Goal: Transaction & Acquisition: Purchase product/service

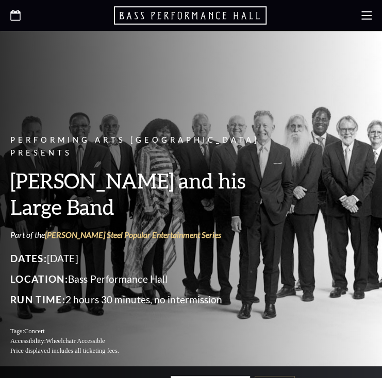
scroll to position [120, 0]
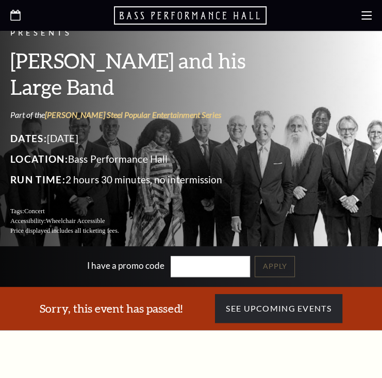
click at [19, 14] on icon at bounding box center [15, 15] width 10 height 11
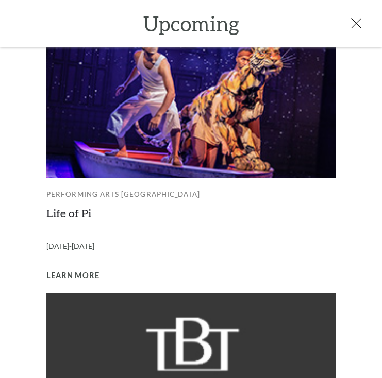
scroll to position [805, 0]
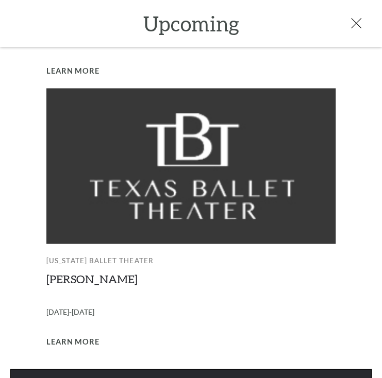
click at [181, 369] on link "View Full Calendar" at bounding box center [190, 383] width 361 height 29
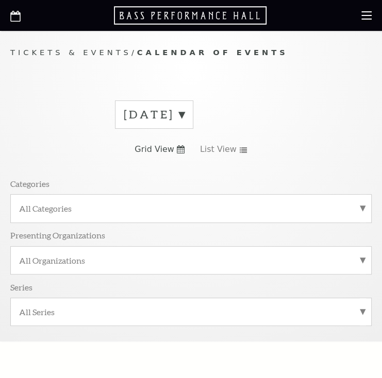
click at [184, 114] on label "September 2025" at bounding box center [154, 115] width 61 height 16
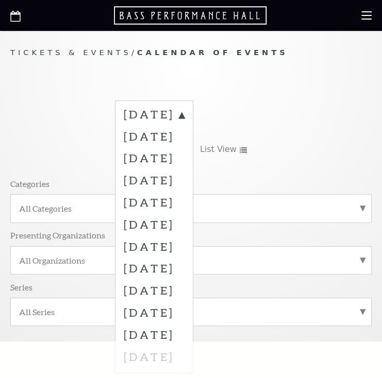
click at [184, 139] on label "October 2025" at bounding box center [154, 136] width 61 height 22
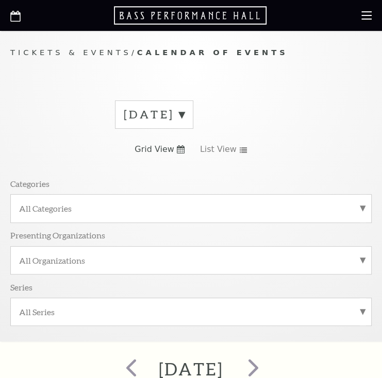
click at [163, 151] on span "Grid View" at bounding box center [154, 149] width 40 height 11
click at [180, 152] on use at bounding box center [181, 149] width 8 height 8
click at [240, 151] on use at bounding box center [243, 150] width 7 height 6
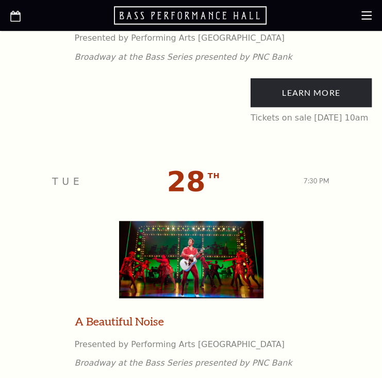
scroll to position [4087, 0]
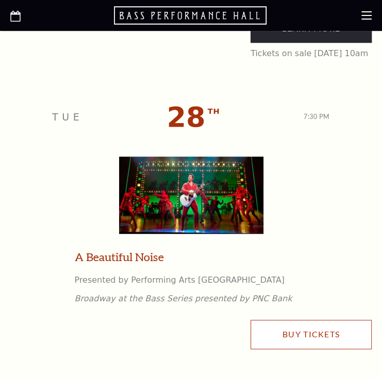
click at [319, 336] on link "Buy Tickets" at bounding box center [310, 334] width 121 height 29
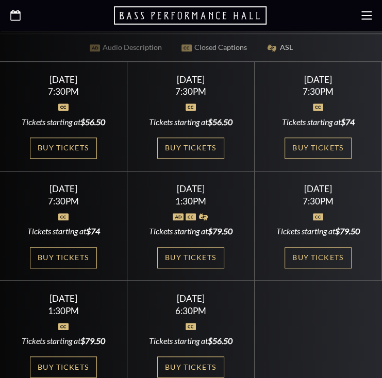
scroll to position [361, 0]
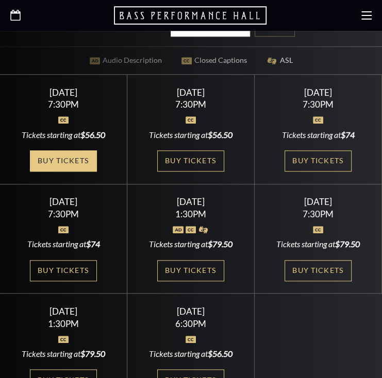
click at [77, 150] on link "Buy Tickets" at bounding box center [63, 160] width 67 height 21
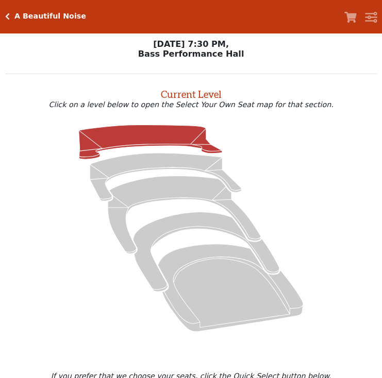
click at [142, 146] on icon at bounding box center [150, 142] width 143 height 35
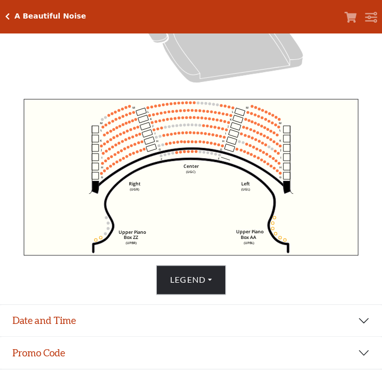
scroll to position [279, 0]
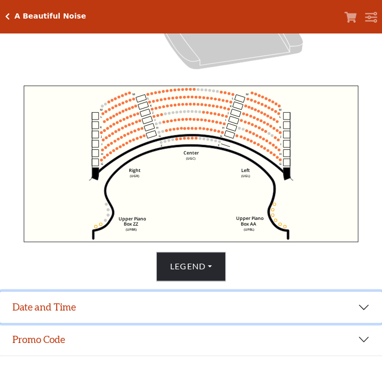
click at [207, 308] on button "Date and Time" at bounding box center [191, 308] width 382 height 32
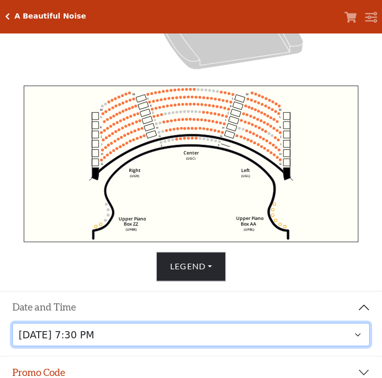
click at [215, 339] on select "Tuesday, October 28 at 7:30 PM Wednesday, October 29 at 7:30 PM Thursday, Octob…" at bounding box center [191, 334] width 358 height 23
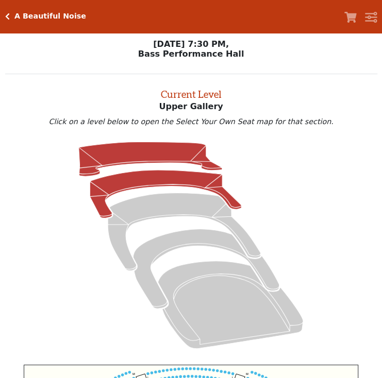
click at [156, 181] on icon at bounding box center [165, 194] width 151 height 48
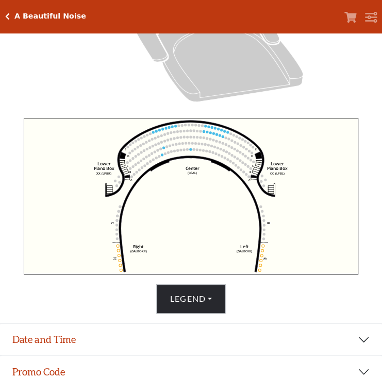
scroll to position [336, 0]
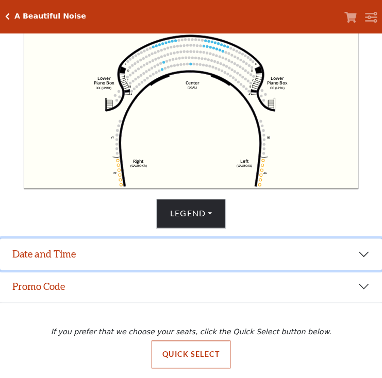
click at [142, 261] on button "Date and Time" at bounding box center [191, 255] width 382 height 32
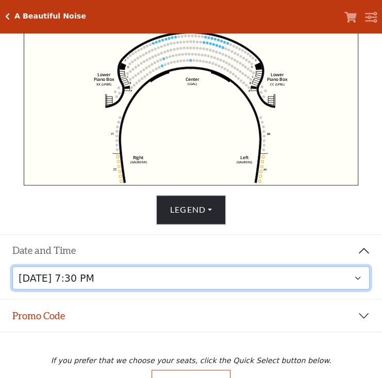
click at [212, 275] on select "Tuesday, October 28 at 7:30 PM Wednesday, October 29 at 7:30 PM Thursday, Octob…" at bounding box center [191, 277] width 358 height 23
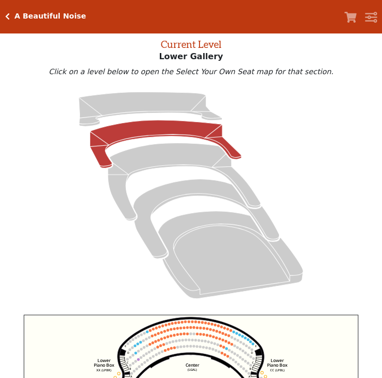
scroll to position [39, 0]
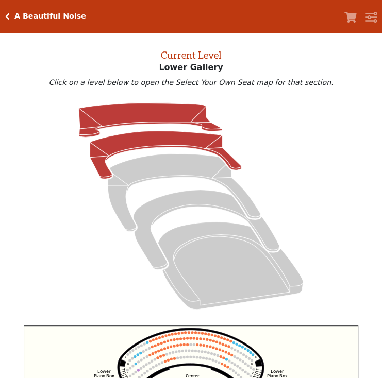
click at [138, 113] on icon at bounding box center [150, 120] width 143 height 35
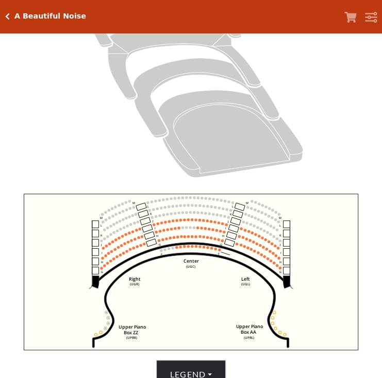
scroll to position [279, 0]
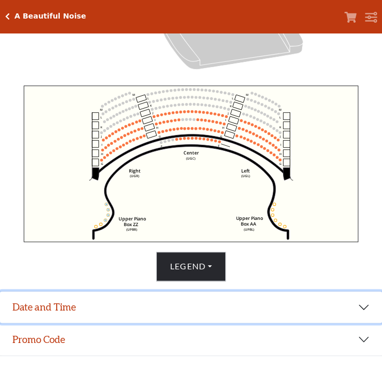
click at [193, 311] on button "Date and Time" at bounding box center [191, 308] width 382 height 32
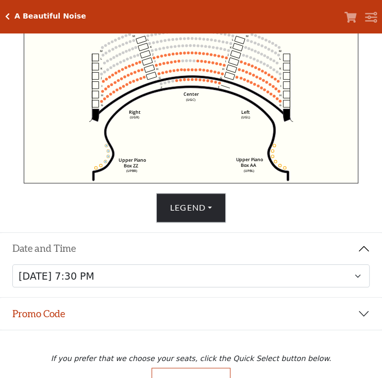
scroll to position [355, 0]
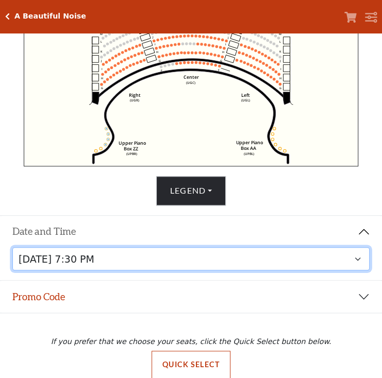
click at [354, 259] on select "Tuesday, October 28 at 7:30 PM Wednesday, October 29 at 7:30 PM Thursday, Octob…" at bounding box center [191, 258] width 358 height 23
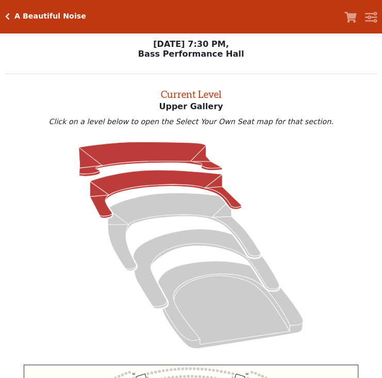
click at [145, 184] on icon at bounding box center [165, 194] width 151 height 48
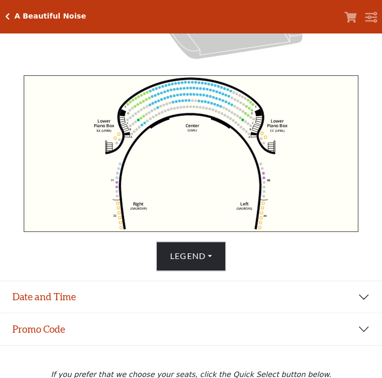
scroll to position [292, 0]
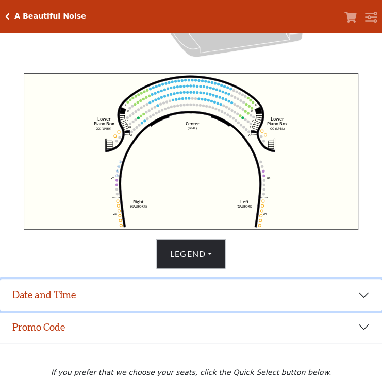
click at [235, 298] on button "Date and Time" at bounding box center [191, 295] width 382 height 32
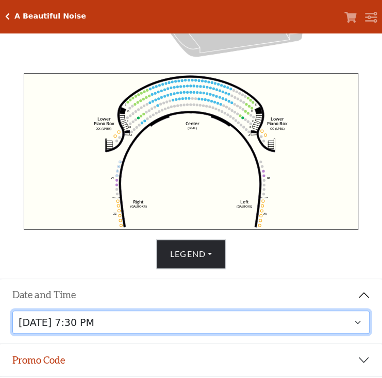
click at [179, 327] on select "Tuesday, October 28 at 7:30 PM Wednesday, October 29 at 7:30 PM Thursday, Octob…" at bounding box center [191, 322] width 358 height 23
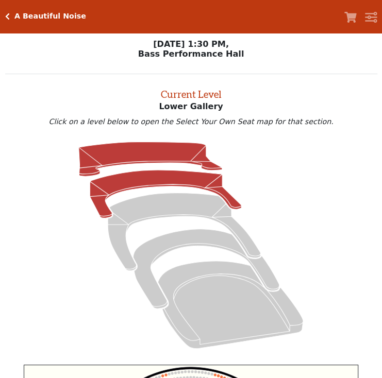
click at [123, 152] on icon at bounding box center [150, 159] width 143 height 35
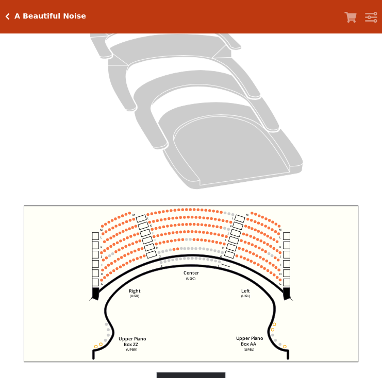
scroll to position [336, 0]
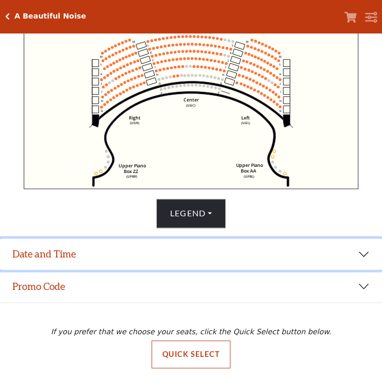
click at [233, 244] on button "Date and Time" at bounding box center [191, 255] width 382 height 32
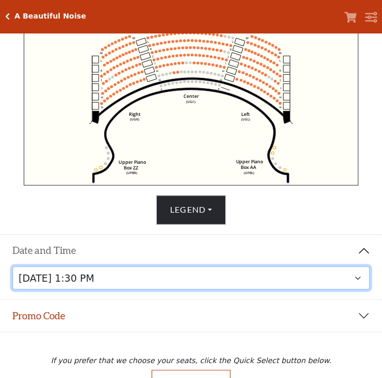
click at [227, 282] on select "Tuesday, October 28 at 7:30 PM Wednesday, October 29 at 7:30 PM Thursday, Octob…" at bounding box center [191, 277] width 358 height 23
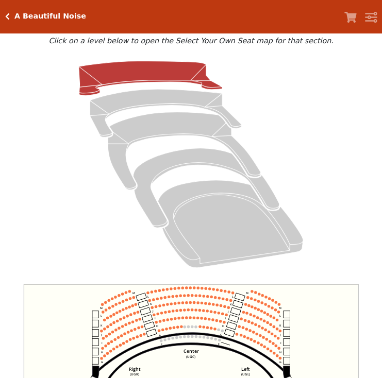
scroll to position [39, 0]
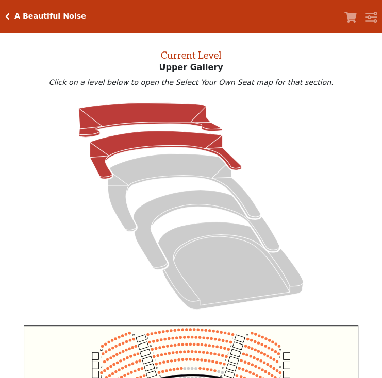
click at [138, 138] on icon at bounding box center [165, 155] width 151 height 48
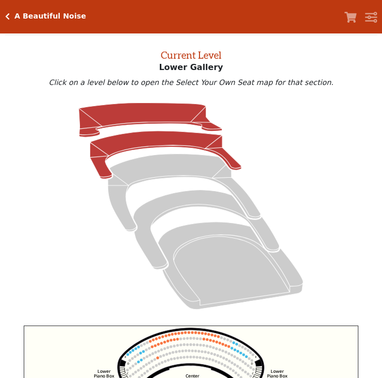
click at [135, 110] on icon at bounding box center [150, 120] width 143 height 35
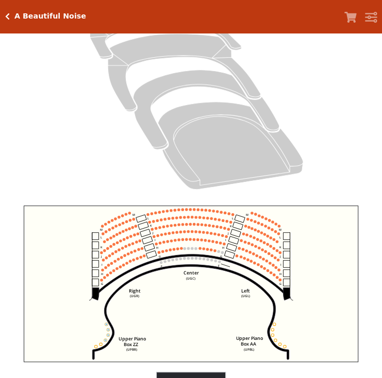
scroll to position [279, 0]
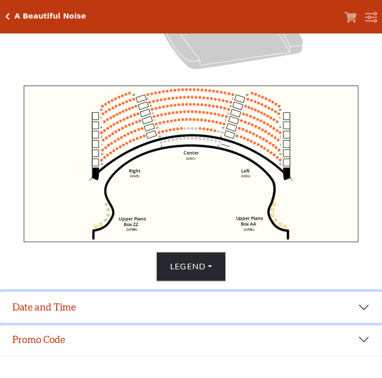
click at [165, 313] on button "Date and Time" at bounding box center [191, 308] width 382 height 32
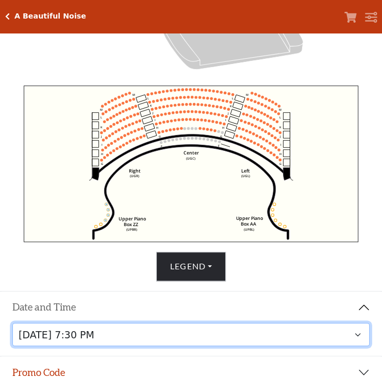
click at [196, 337] on select "Tuesday, October 28 at 7:30 PM Wednesday, October 29 at 7:30 PM Thursday, Octob…" at bounding box center [191, 334] width 358 height 23
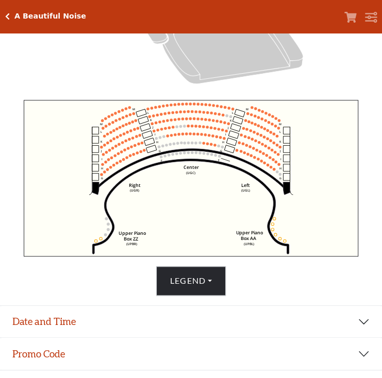
scroll to position [270, 0]
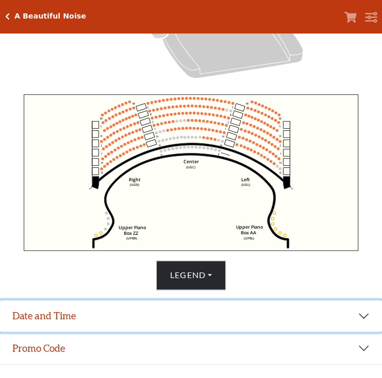
click at [192, 317] on button "Date and Time" at bounding box center [191, 316] width 382 height 32
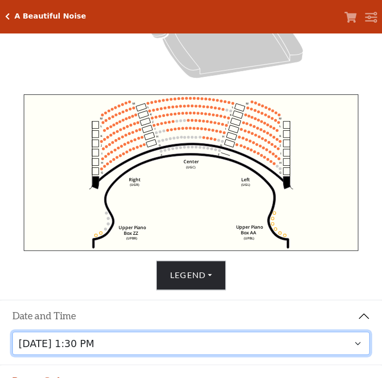
click at [190, 349] on select "Tuesday, October 28 at 7:30 PM Wednesday, October 29 at 7:30 PM Thursday, Octob…" at bounding box center [191, 343] width 358 height 23
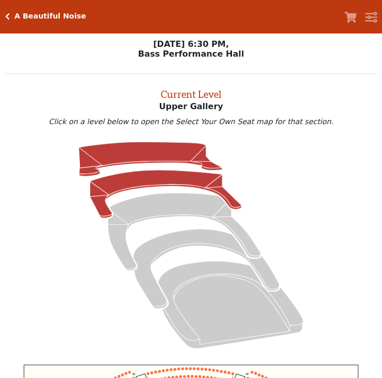
click at [124, 184] on icon at bounding box center [165, 194] width 151 height 48
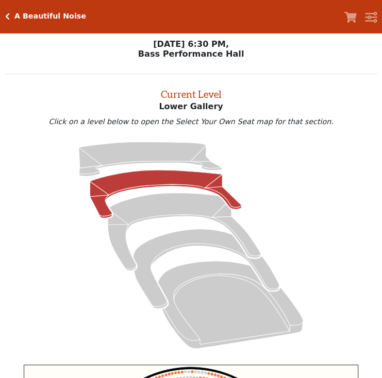
click at [8, 16] on icon "Click here to go back to filters" at bounding box center [7, 16] width 5 height 7
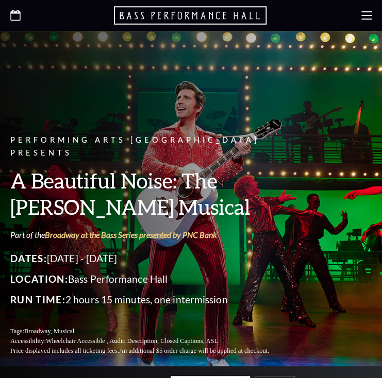
click at [16, 16] on icon at bounding box center [15, 15] width 10 height 11
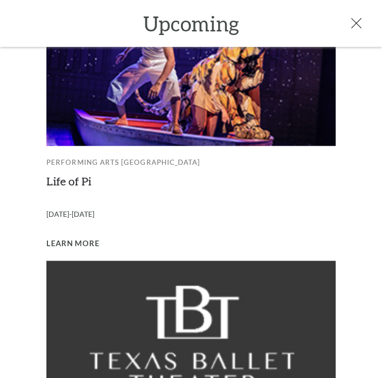
scroll to position [805, 0]
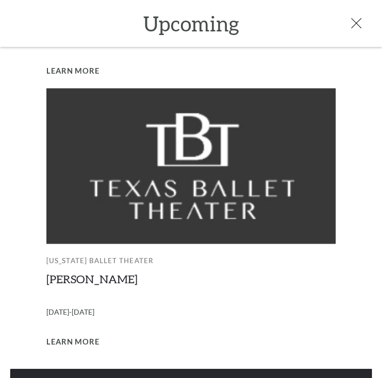
click at [210, 369] on link "View Full Calendar" at bounding box center [190, 383] width 361 height 29
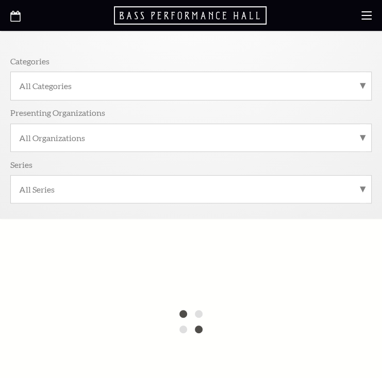
scroll to position [120, 0]
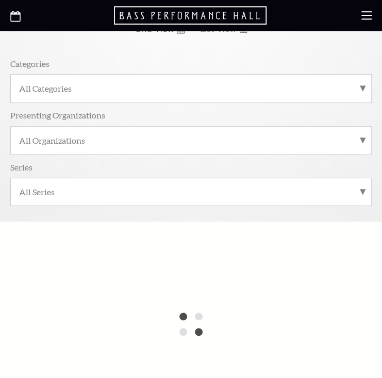
click at [15, 16] on icon at bounding box center [15, 16] width 10 height 11
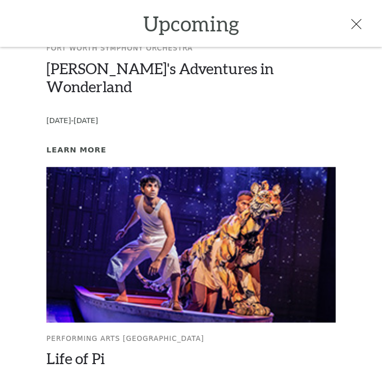
scroll to position [832, 0]
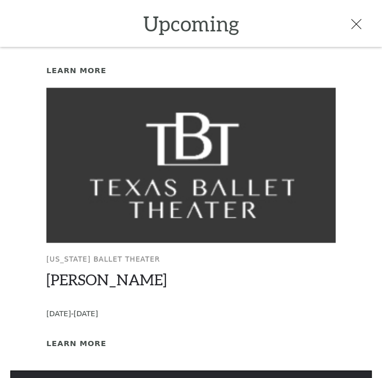
click at [137, 370] on link "View Full Calendar" at bounding box center [190, 384] width 361 height 29
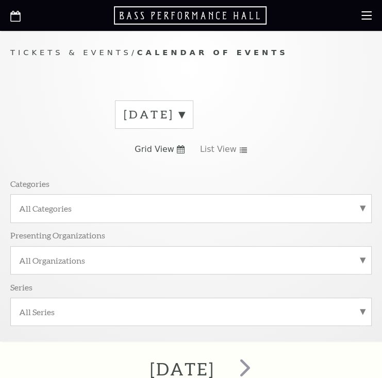
click at [184, 111] on label "[DATE]" at bounding box center [154, 115] width 61 height 16
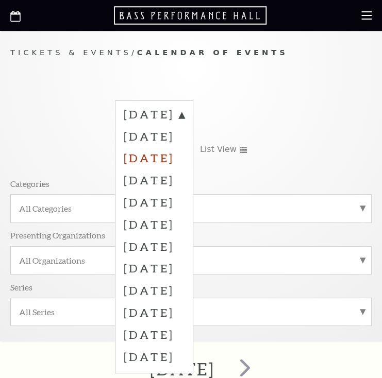
click at [184, 156] on label "[DATE]" at bounding box center [154, 158] width 61 height 22
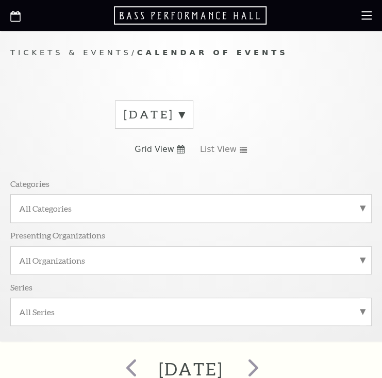
click at [184, 114] on label "[DATE]" at bounding box center [154, 115] width 61 height 16
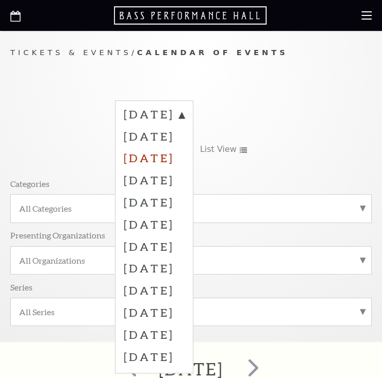
click at [184, 156] on label "[DATE]" at bounding box center [154, 158] width 61 height 22
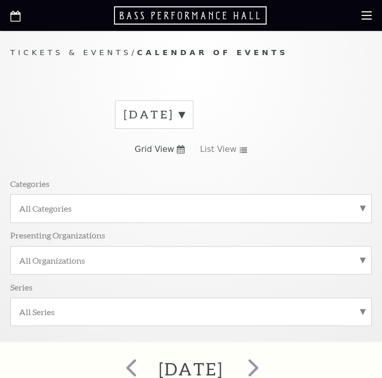
click at [181, 150] on icon at bounding box center [181, 149] width 8 height 8
click at [237, 145] on link "List View" at bounding box center [223, 149] width 47 height 11
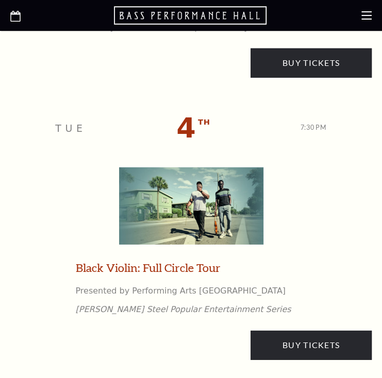
scroll to position [1562, 0]
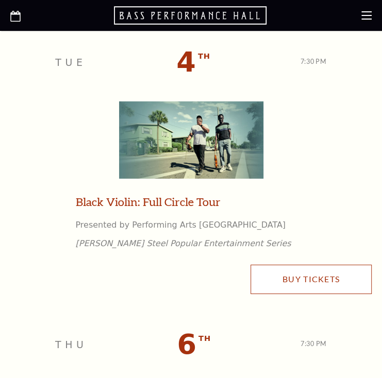
click at [321, 280] on link "Buy Tickets" at bounding box center [310, 279] width 121 height 29
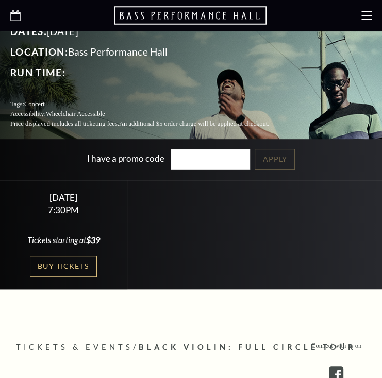
scroll to position [240, 0]
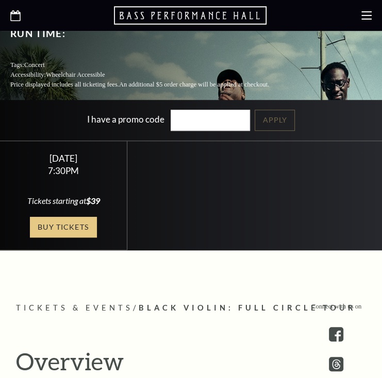
click at [76, 218] on link "Buy Tickets" at bounding box center [63, 227] width 67 height 21
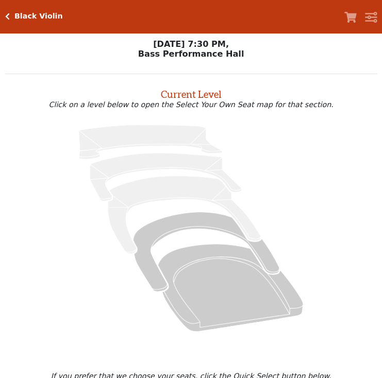
scroll to position [49, 0]
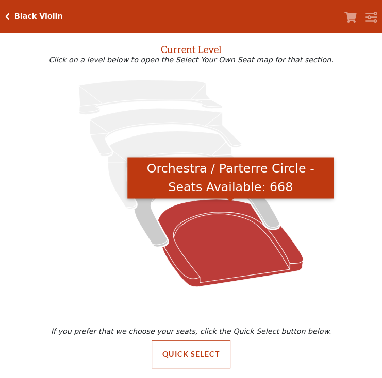
click at [194, 224] on icon "Orchestra / Parterre Circle - Seats Available: 668" at bounding box center [230, 243] width 145 height 88
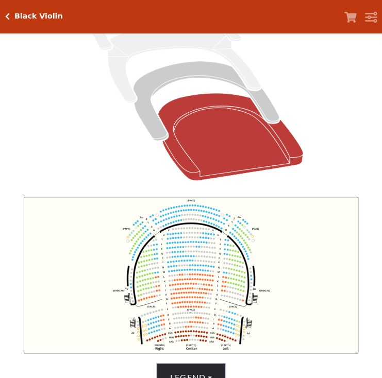
scroll to position [279, 0]
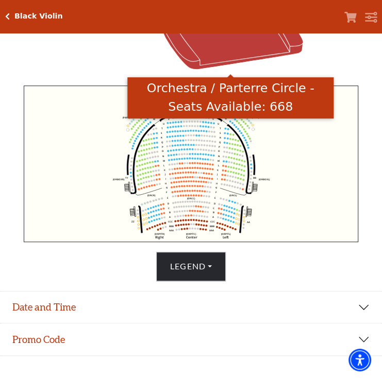
click at [381, 111] on div "Choose My Seats Quick Select Current Level Orchestra / Parterre Circle Click on…" at bounding box center [191, 38] width 382 height 486
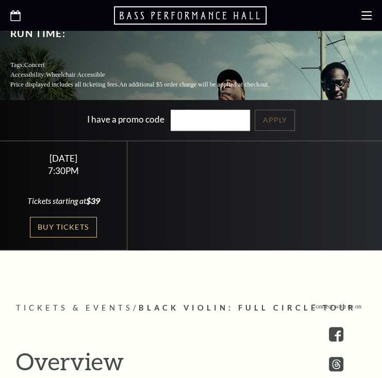
click at [13, 20] on use at bounding box center [15, 15] width 10 height 11
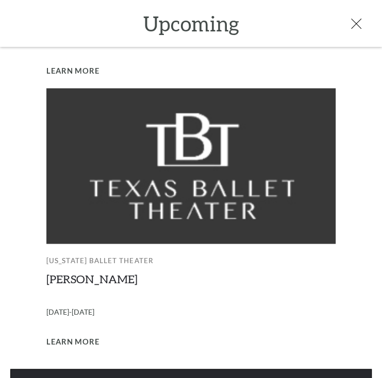
scroll to position [481, 0]
click at [171, 369] on link "View Full Calendar" at bounding box center [190, 383] width 361 height 29
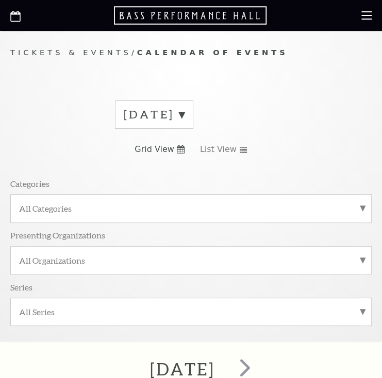
click at [184, 110] on label "[DATE]" at bounding box center [154, 115] width 61 height 16
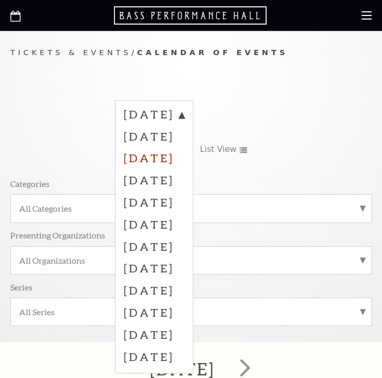
click at [168, 158] on label "[DATE]" at bounding box center [154, 158] width 61 height 22
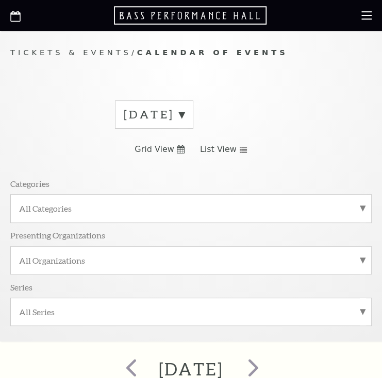
click at [239, 149] on icon at bounding box center [243, 150] width 8 height 6
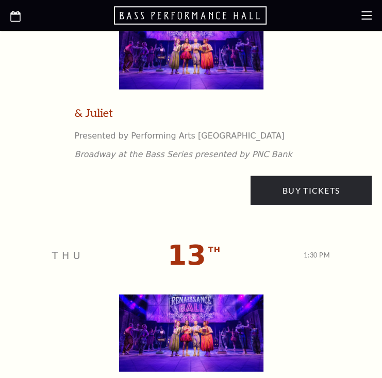
scroll to position [3125, 0]
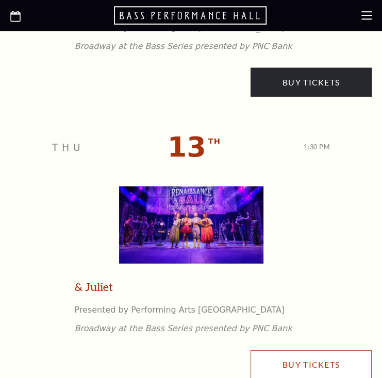
click at [284, 364] on link "Buy Tickets" at bounding box center [310, 364] width 121 height 29
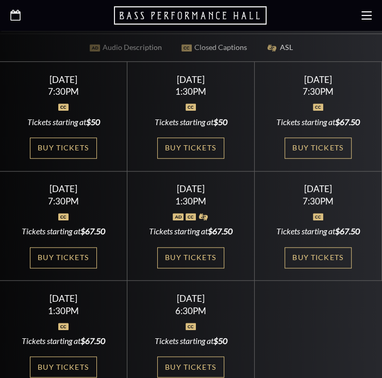
scroll to position [361, 0]
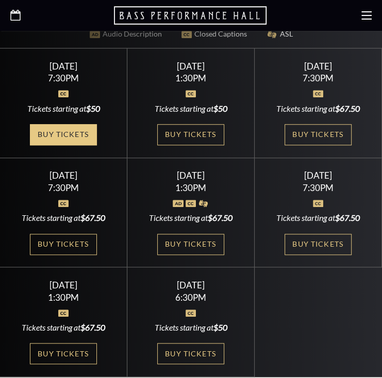
click at [49, 126] on link "Buy Tickets" at bounding box center [63, 134] width 67 height 21
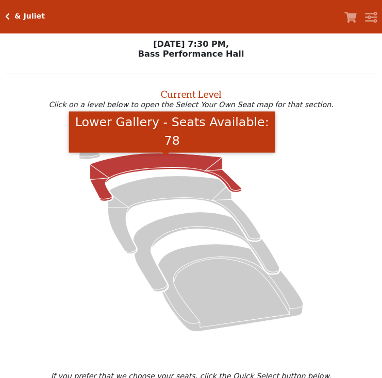
click at [152, 168] on icon "Lower Gallery - Seats Available: 78" at bounding box center [165, 177] width 151 height 48
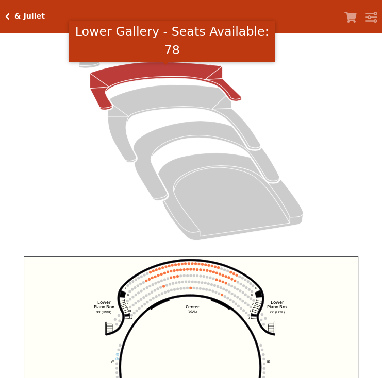
scroll to position [39, 0]
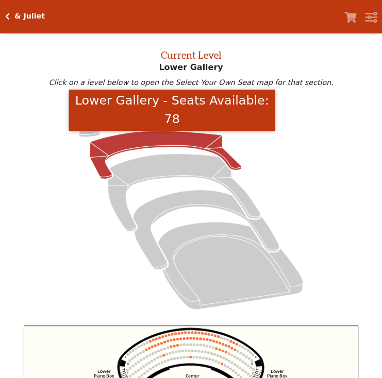
drag, startPoint x: 309, startPoint y: 151, endPoint x: 306, endPoint y: 145, distance: 6.9
click at [309, 148] on icon at bounding box center [191, 205] width 348 height 219
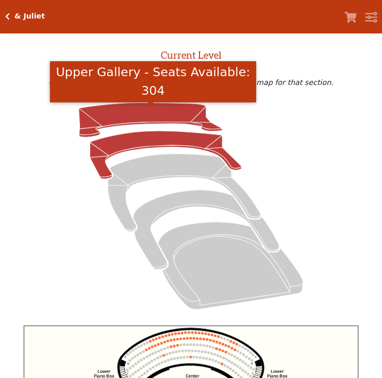
click at [190, 111] on icon "Upper Gallery - Seats Available: 304" at bounding box center [150, 120] width 143 height 35
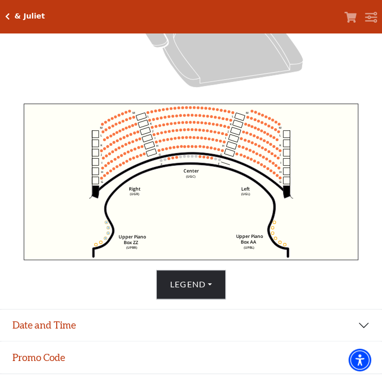
scroll to position [336, 0]
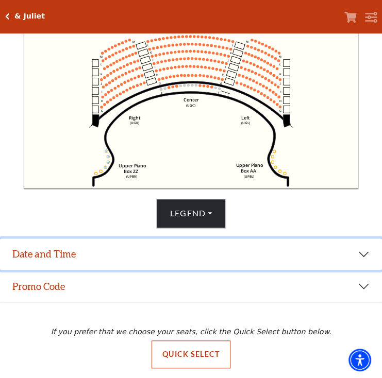
click at [113, 261] on button "Date and Time" at bounding box center [191, 255] width 382 height 32
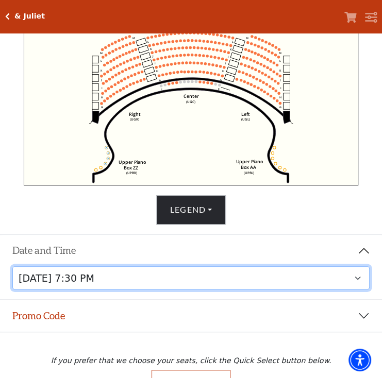
click at [216, 275] on select "Thursday, November 13 at 1:30 PM Wednesday, November 12 at 7:30 PM Thursday, No…" at bounding box center [191, 277] width 358 height 23
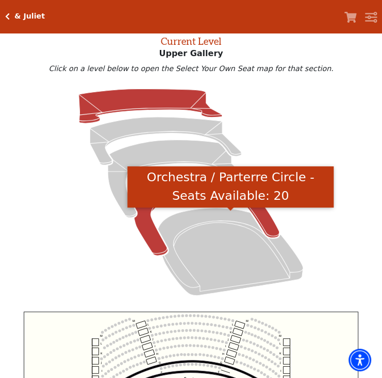
scroll to position [39, 0]
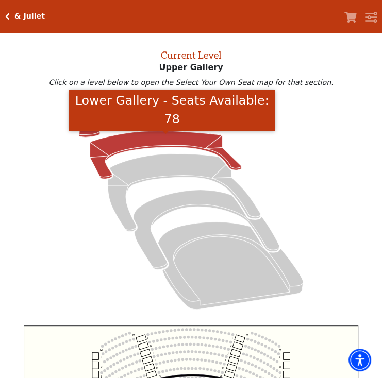
click at [127, 152] on icon "Lower Gallery - Seats Available: 78" at bounding box center [165, 155] width 151 height 48
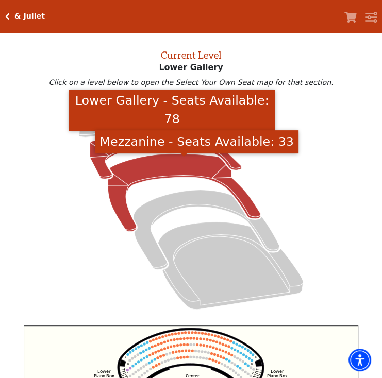
click at [128, 178] on icon "Mezzanine - Seats Available: 33" at bounding box center [184, 193] width 153 height 78
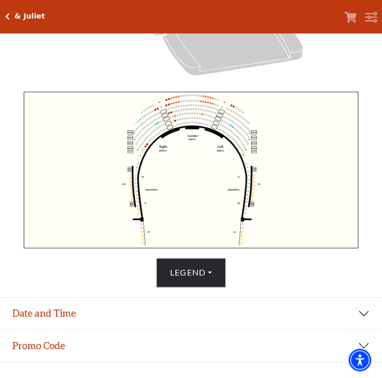
scroll to position [274, 0]
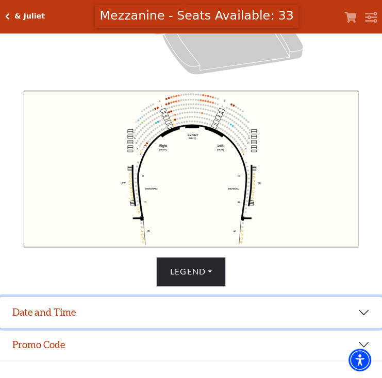
click at [190, 310] on button "Date and Time" at bounding box center [191, 313] width 382 height 32
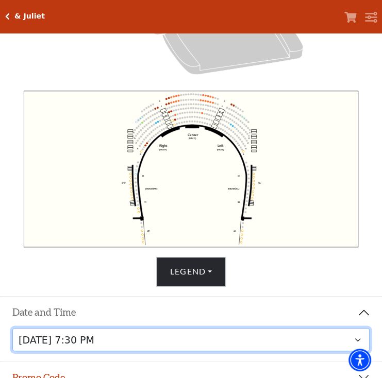
click at [212, 342] on select "Thursday, November 13 at 1:30 PM Wednesday, November 12 at 7:30 PM Thursday, No…" at bounding box center [191, 339] width 358 height 23
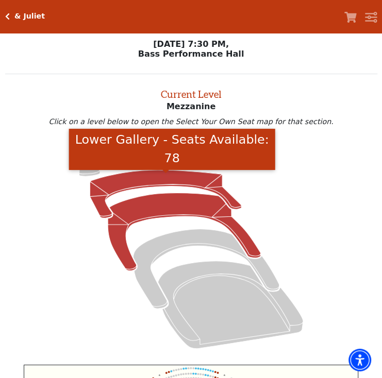
click at [139, 186] on icon "Lower Gallery - Seats Available: 78" at bounding box center [165, 194] width 151 height 48
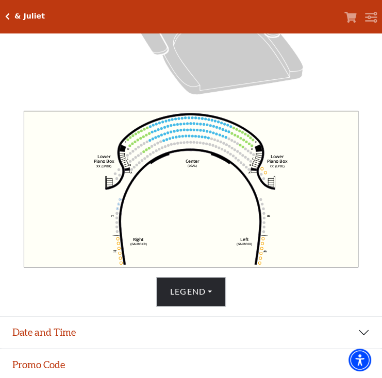
scroll to position [279, 0]
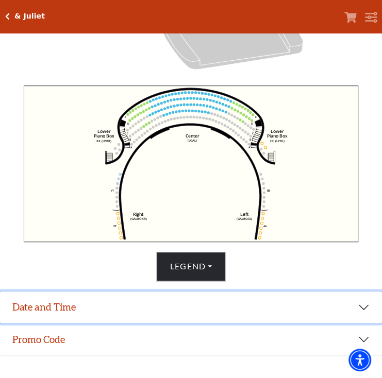
click at [200, 310] on button "Date and Time" at bounding box center [191, 308] width 382 height 32
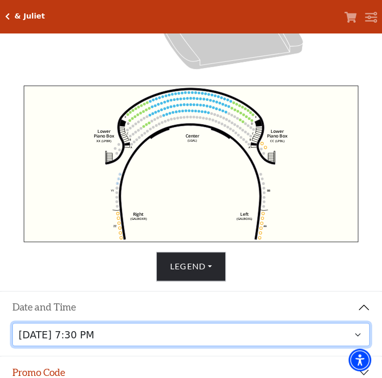
click at [199, 342] on select "Thursday, November 13 at 1:30 PM Wednesday, November 12 at 7:30 PM Thursday, No…" at bounding box center [191, 334] width 358 height 23
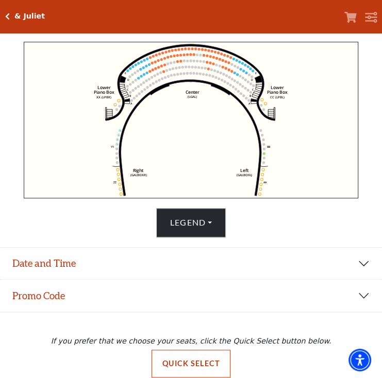
scroll to position [336, 0]
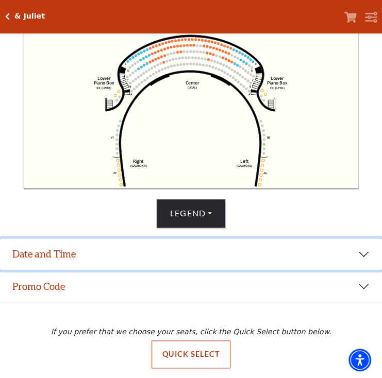
click at [185, 252] on button "Date and Time" at bounding box center [191, 255] width 382 height 32
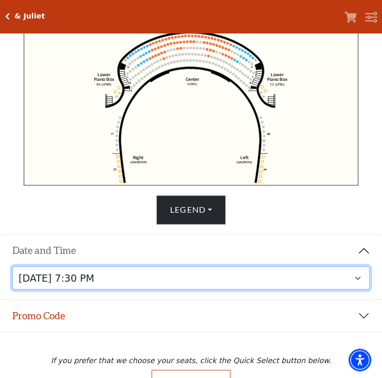
click at [194, 284] on select "Thursday, November 13 at 1:30 PM Wednesday, November 12 at 7:30 PM Thursday, No…" at bounding box center [191, 277] width 358 height 23
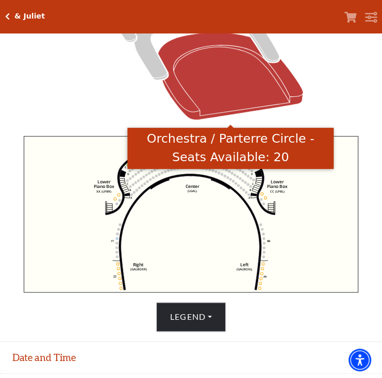
scroll to position [279, 0]
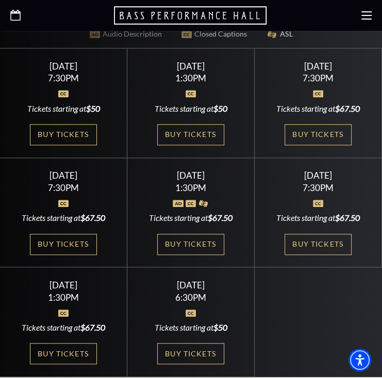
click at [12, 12] on use at bounding box center [15, 15] width 10 height 11
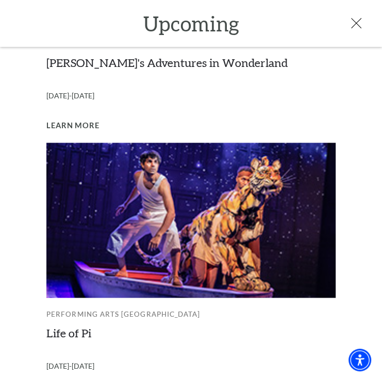
scroll to position [805, 0]
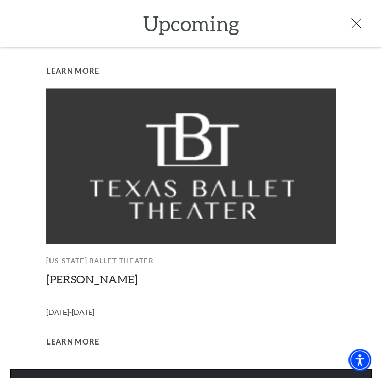
click at [163, 369] on link "View Full Calendar" at bounding box center [190, 383] width 361 height 29
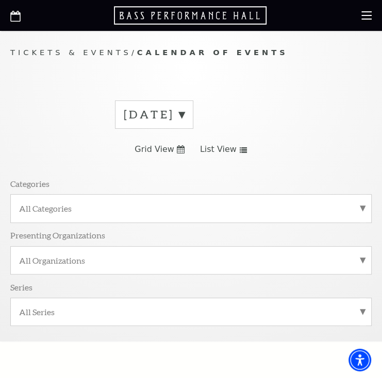
click at [184, 113] on label "[DATE]" at bounding box center [154, 115] width 61 height 16
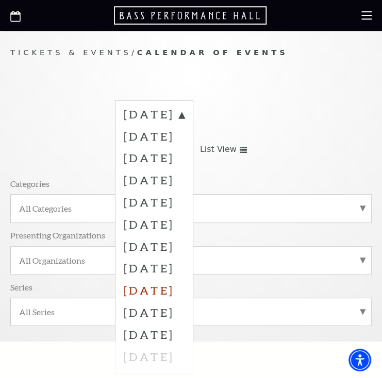
click at [170, 285] on label "[DATE]" at bounding box center [154, 290] width 61 height 22
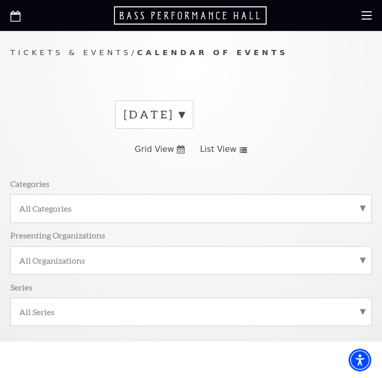
click at [184, 111] on label "[DATE]" at bounding box center [154, 115] width 61 height 16
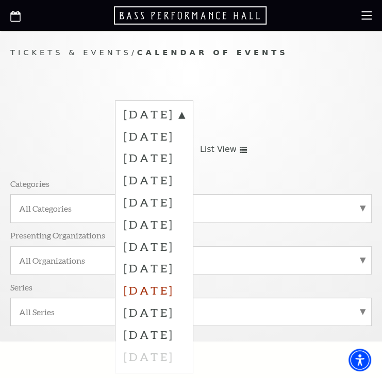
click at [147, 281] on label "[DATE]" at bounding box center [154, 290] width 61 height 22
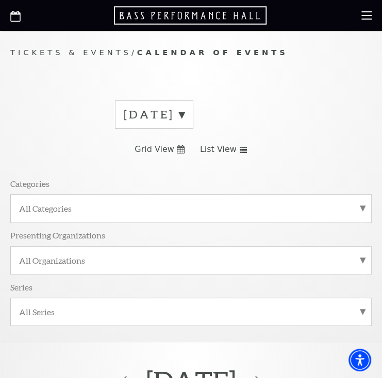
click at [237, 146] on link "List View" at bounding box center [223, 149] width 47 height 11
click at [179, 148] on use at bounding box center [181, 149] width 8 height 8
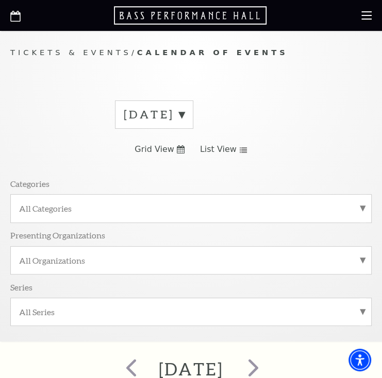
click at [240, 147] on use at bounding box center [243, 150] width 7 height 6
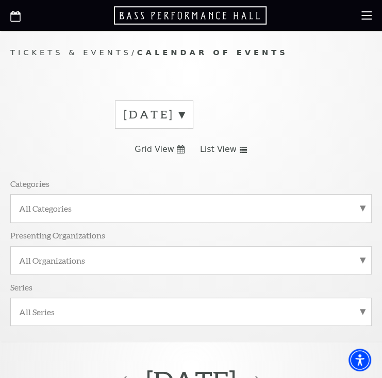
click at [239, 150] on icon at bounding box center [243, 150] width 8 height 6
click at [177, 147] on use at bounding box center [181, 149] width 8 height 8
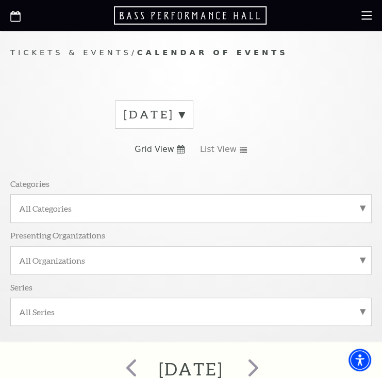
click at [15, 12] on icon at bounding box center [15, 16] width 10 height 11
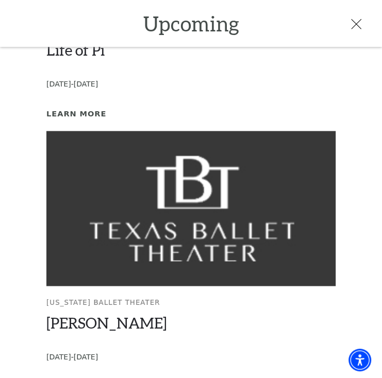
scroll to position [832, 0]
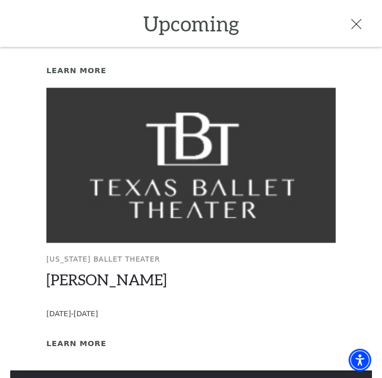
click at [192, 370] on link "View Full Calendar" at bounding box center [190, 384] width 361 height 29
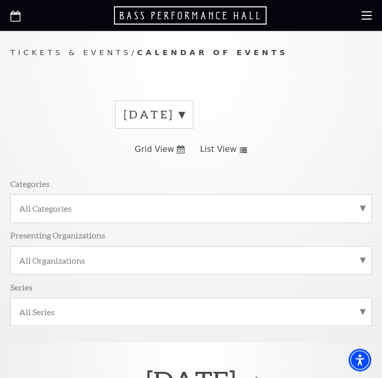
click at [184, 117] on label "[DATE]" at bounding box center [154, 115] width 61 height 16
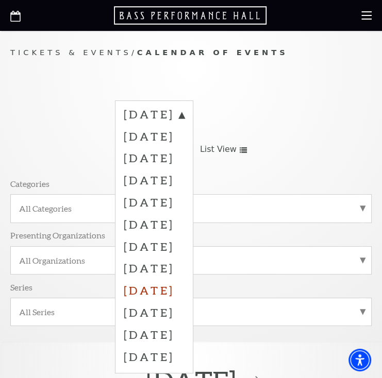
click at [184, 291] on label "[DATE]" at bounding box center [154, 290] width 61 height 22
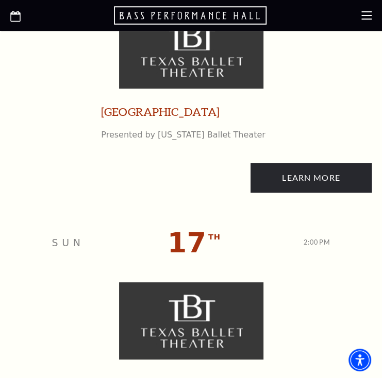
scroll to position [3726, 0]
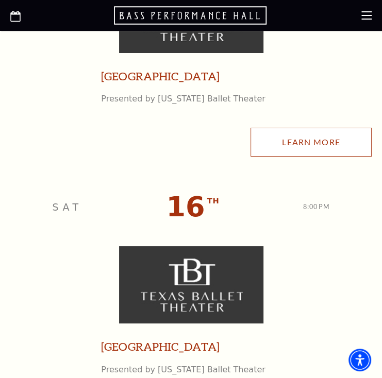
click at [332, 135] on link "Learn More" at bounding box center [310, 142] width 121 height 29
